Goal: Task Accomplishment & Management: Complete application form

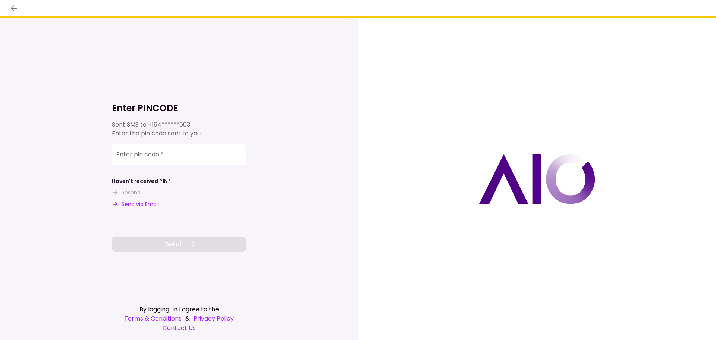
click at [126, 206] on button "Send via Email" at bounding box center [135, 204] width 47 height 8
click at [215, 149] on input "Enter pin code   *" at bounding box center [179, 154] width 134 height 21
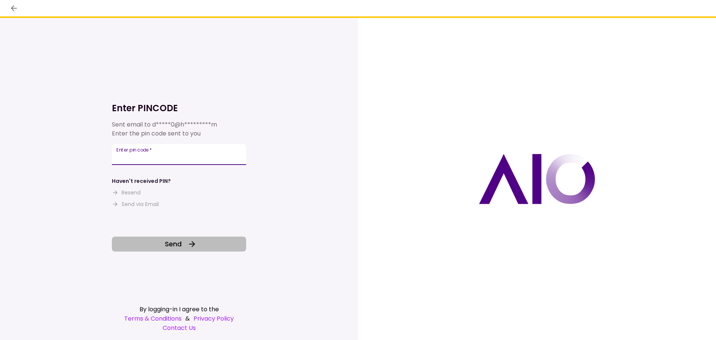
type input "******"
click at [186, 243] on button "Send" at bounding box center [179, 243] width 134 height 15
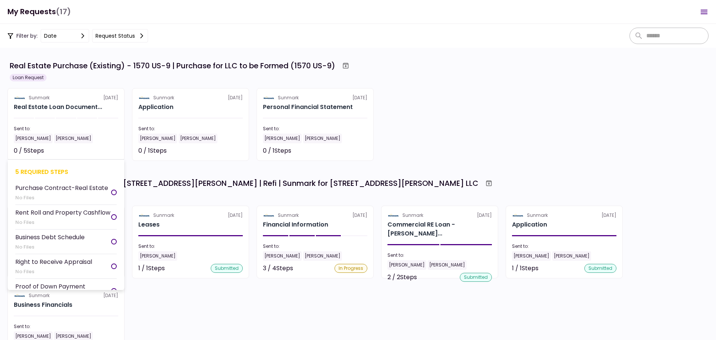
click at [44, 100] on div "Sunmark" at bounding box center [39, 97] width 21 height 7
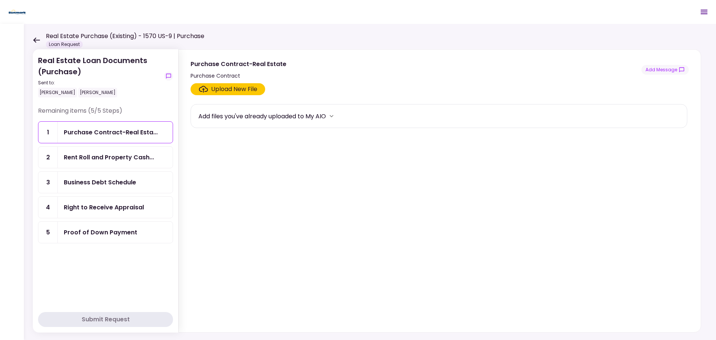
click at [243, 86] on div "Upload New File" at bounding box center [234, 89] width 46 height 9
click at [0, 0] on input "Upload New File" at bounding box center [0, 0] width 0 height 0
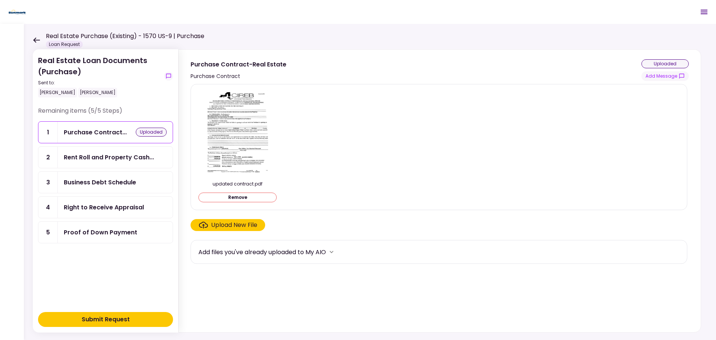
click at [121, 165] on div "Rent Roll and Property Cash..." at bounding box center [115, 156] width 115 height 21
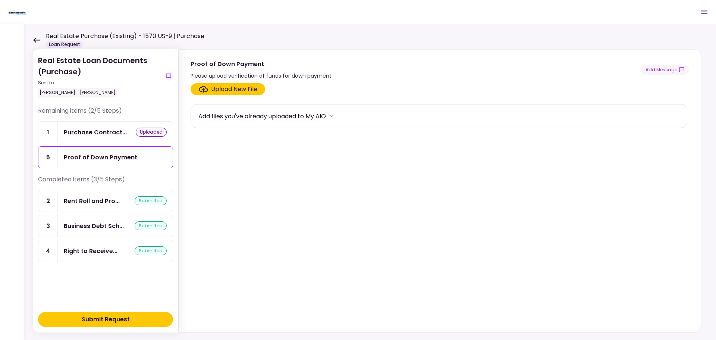
click at [253, 89] on div "Upload New File" at bounding box center [234, 89] width 46 height 9
click at [0, 0] on input "Upload New File" at bounding box center [0, 0] width 0 height 0
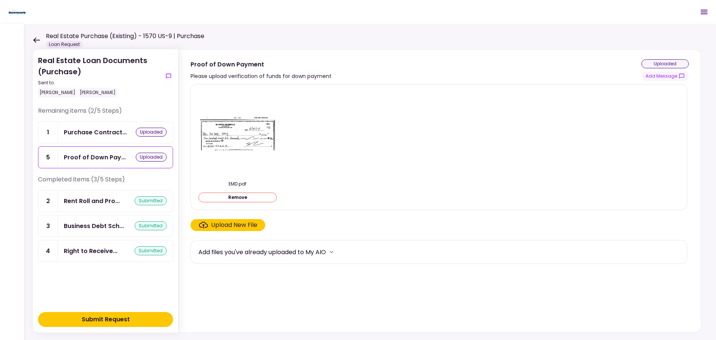
click at [243, 223] on div "Upload New File" at bounding box center [234, 224] width 46 height 9
click at [0, 0] on input "Upload New File" at bounding box center [0, 0] width 0 height 0
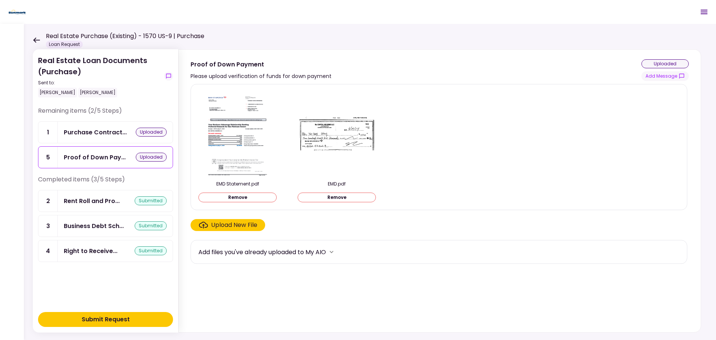
click at [342, 146] on img at bounding box center [336, 133] width 75 height 34
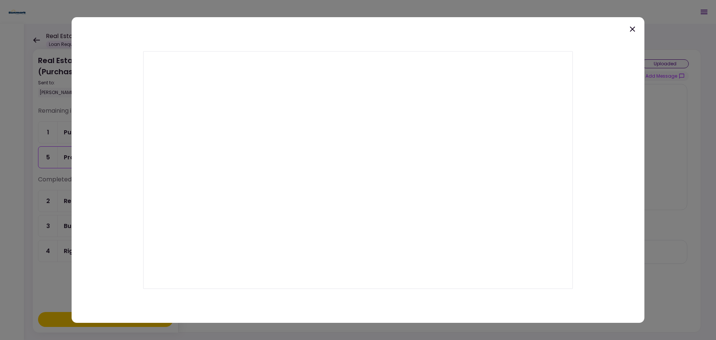
click at [629, 30] on icon at bounding box center [632, 29] width 9 height 9
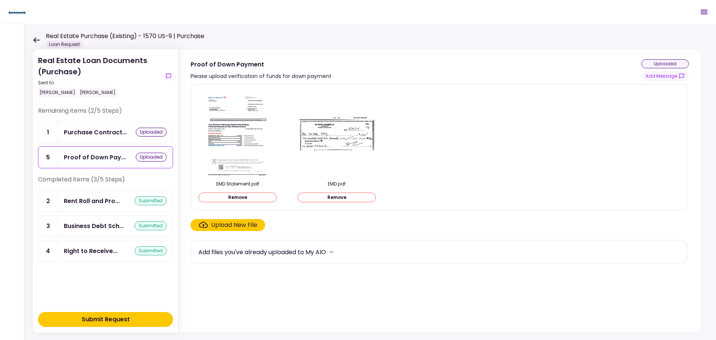
click at [656, 63] on div "uploaded" at bounding box center [664, 63] width 47 height 9
click at [94, 136] on div "Purchase Contract..." at bounding box center [95, 131] width 63 height 9
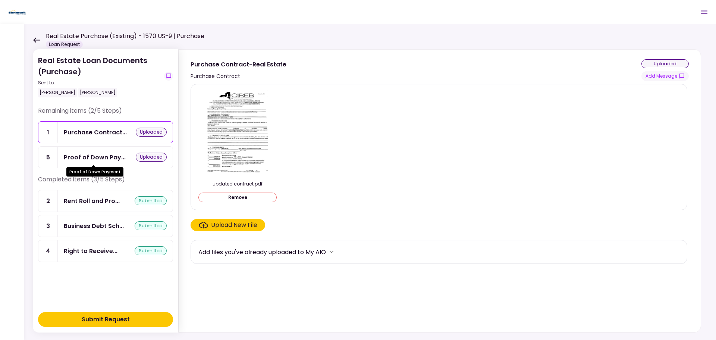
click at [94, 155] on div "Proof of Down Pay..." at bounding box center [95, 156] width 62 height 9
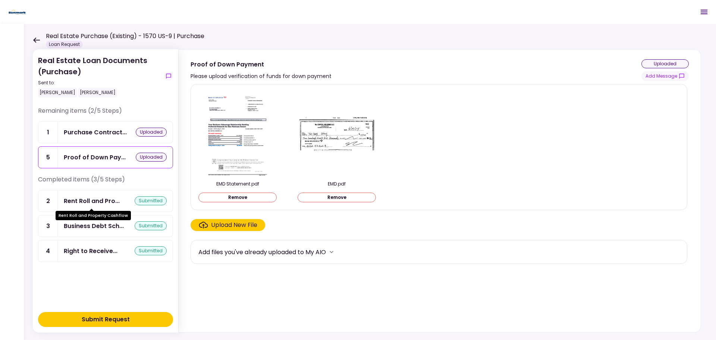
click at [93, 198] on div "Rent Roll and Pro..." at bounding box center [92, 200] width 56 height 9
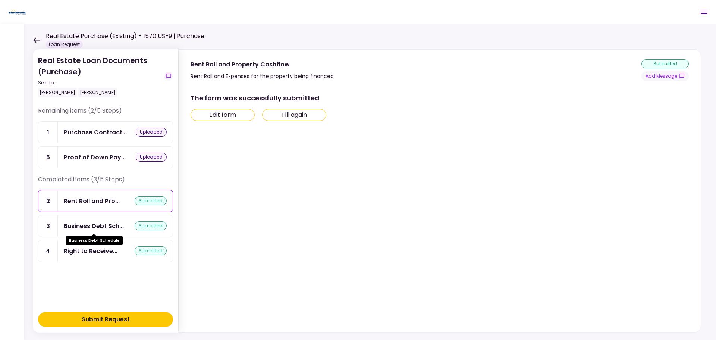
click at [96, 224] on div "Business Debt Sch..." at bounding box center [94, 225] width 60 height 9
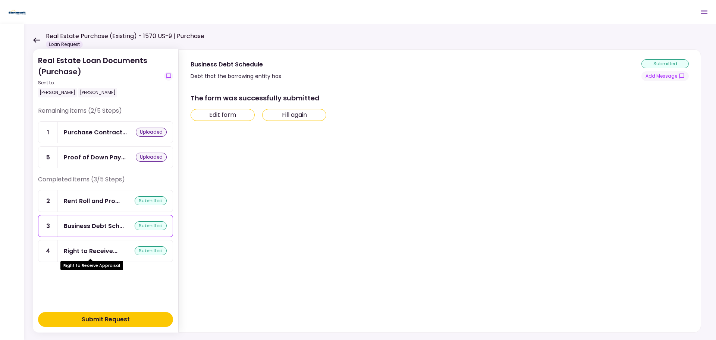
click at [98, 252] on div "Right to Receive..." at bounding box center [91, 250] width 54 height 9
click at [104, 320] on div "Submit Request" at bounding box center [106, 319] width 48 height 9
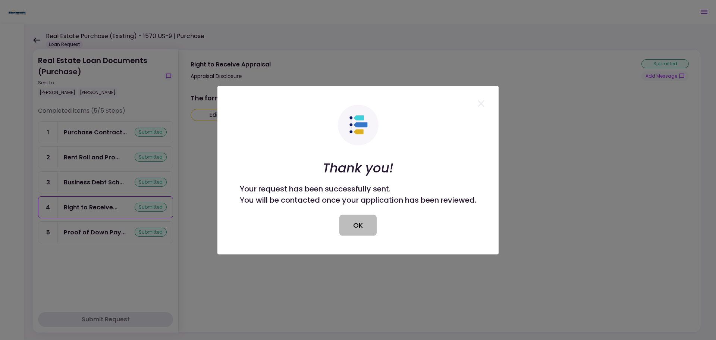
click at [359, 231] on button "OK" at bounding box center [357, 224] width 37 height 21
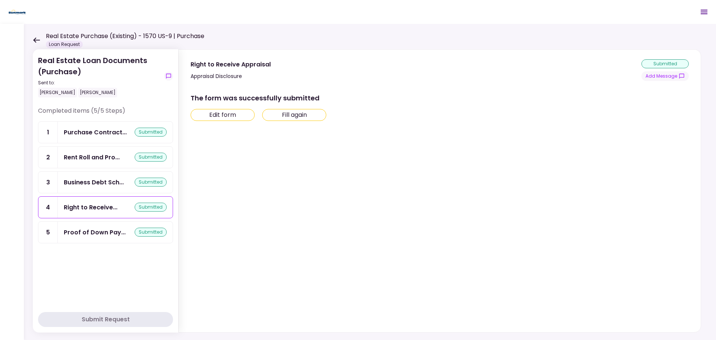
click at [38, 38] on icon at bounding box center [36, 40] width 7 height 6
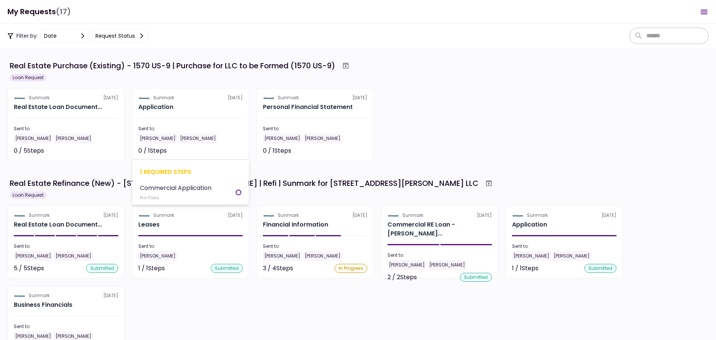
click at [180, 170] on div "1 required steps" at bounding box center [190, 171] width 101 height 9
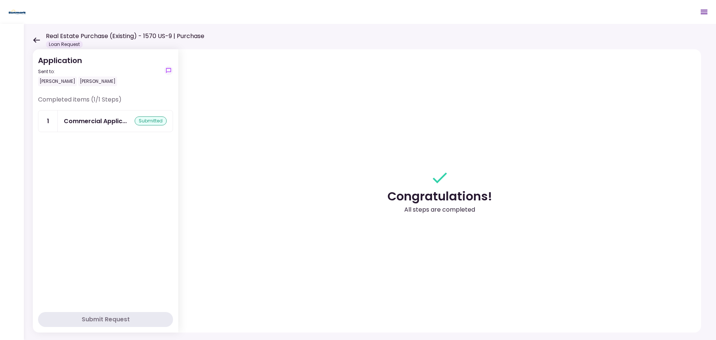
click at [39, 42] on icon at bounding box center [36, 40] width 7 height 6
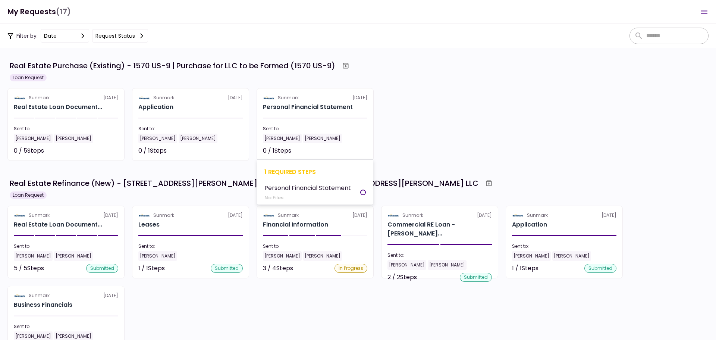
click at [336, 113] on section "Sunmark 11 Aug Personal Financial Statement Sent to: Jun Sheng Liwen Zhou 0 / 1…" at bounding box center [314, 124] width 117 height 73
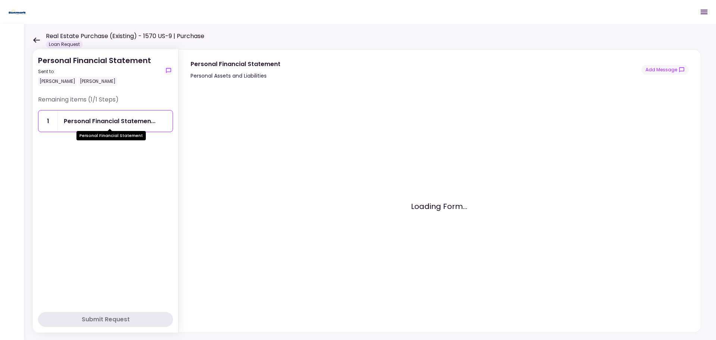
click at [127, 122] on div "Personal Financial Statemen..." at bounding box center [110, 120] width 92 height 9
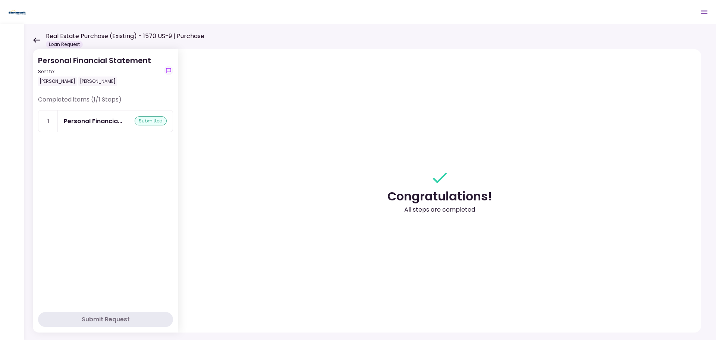
click at [163, 317] on button "Submit Request" at bounding box center [105, 319] width 135 height 15
click at [39, 41] on icon at bounding box center [36, 40] width 7 height 6
